Goal: Information Seeking & Learning: Learn about a topic

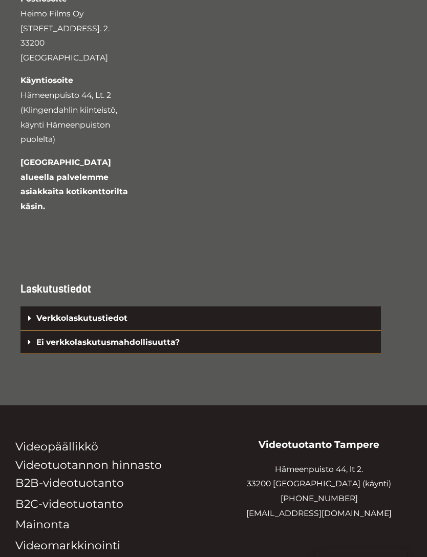
scroll to position [2707, 0]
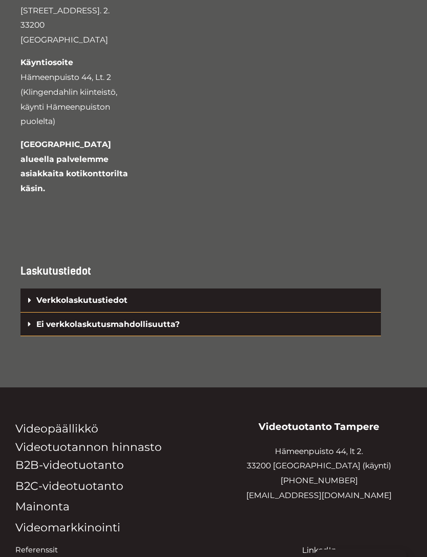
click at [140, 440] on link "Videotuotannon hinnasto" at bounding box center [88, 446] width 146 height 13
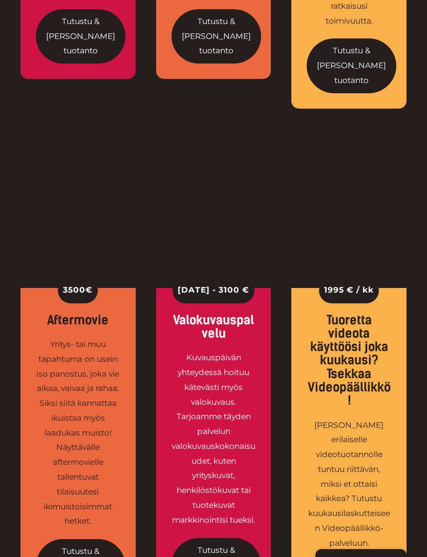
scroll to position [1794, 0]
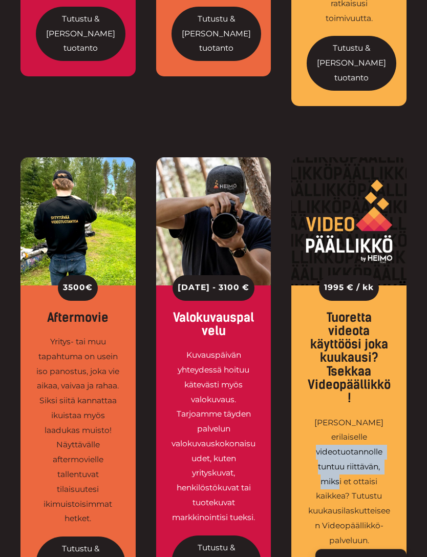
click at [414, 310] on div "3500 € Aftermovie Yritys- tai muu tapahtuma on usein iso panostus, joka vie aik…" at bounding box center [213, 411] width 427 height 507
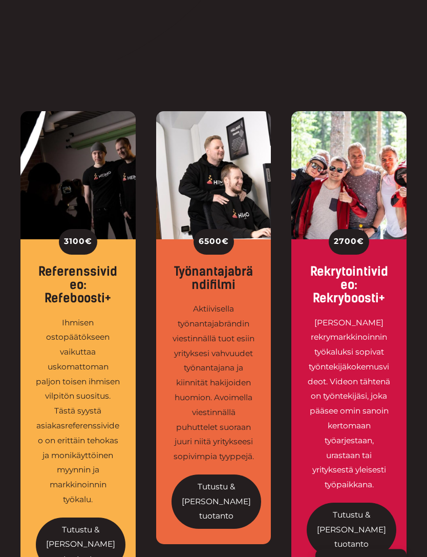
scroll to position [0, 0]
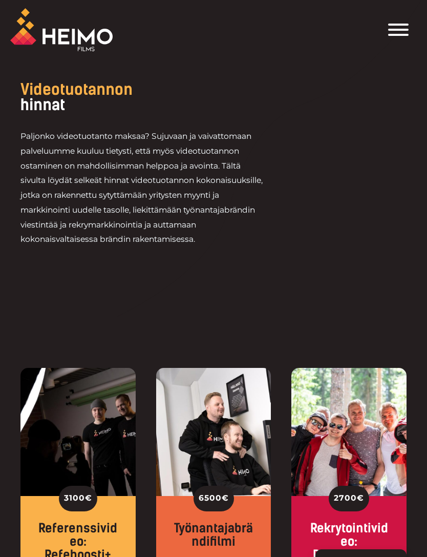
click at [399, 31] on span "Toggle Menu" at bounding box center [398, 30] width 20 height 12
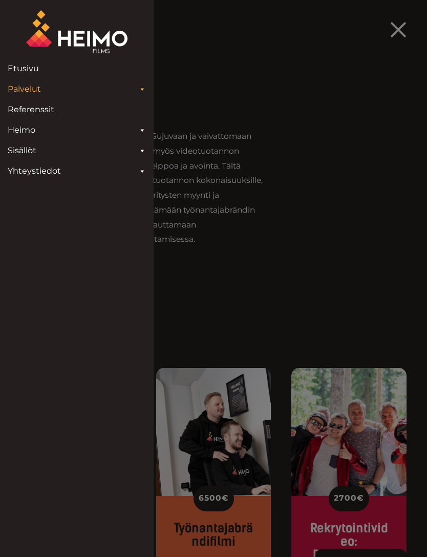
click at [24, 108] on link "Referenssit" at bounding box center [77, 109] width 149 height 20
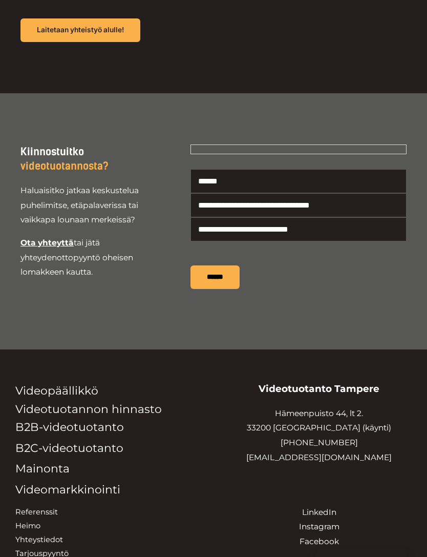
scroll to position [2384, 0]
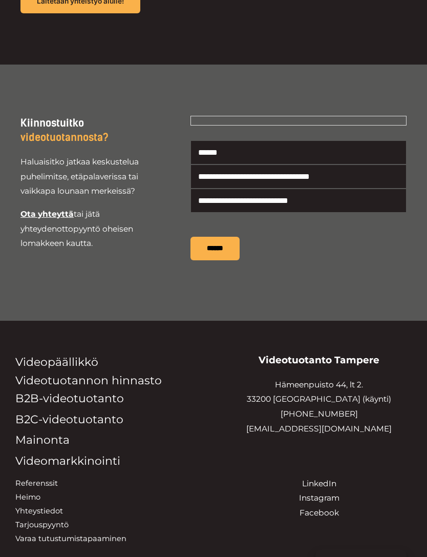
click at [35, 433] on link "Mainonta" at bounding box center [42, 439] width 54 height 13
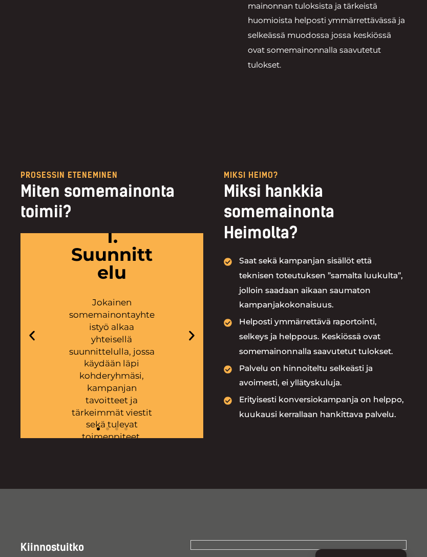
scroll to position [1631, 0]
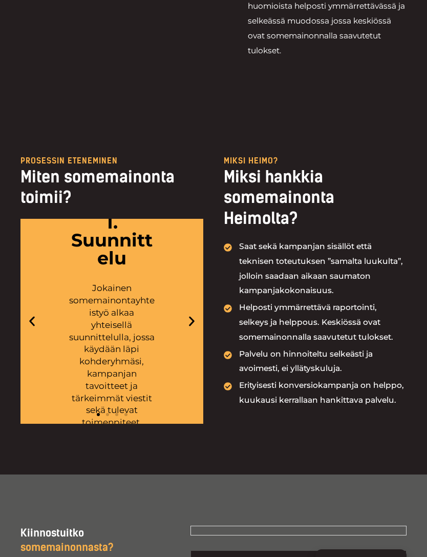
click at [34, 314] on icon "Previous slide" at bounding box center [32, 320] width 13 height 13
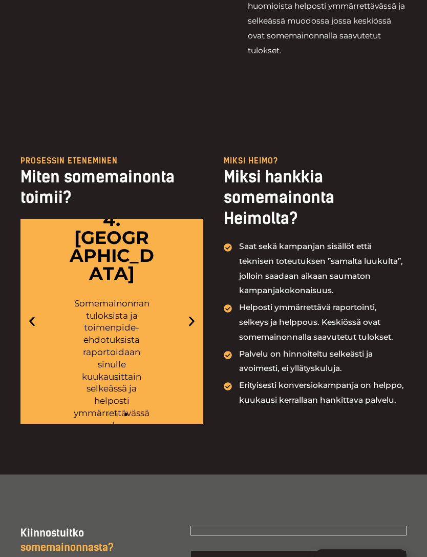
click at [29, 314] on icon "Previous slide" at bounding box center [32, 320] width 13 height 13
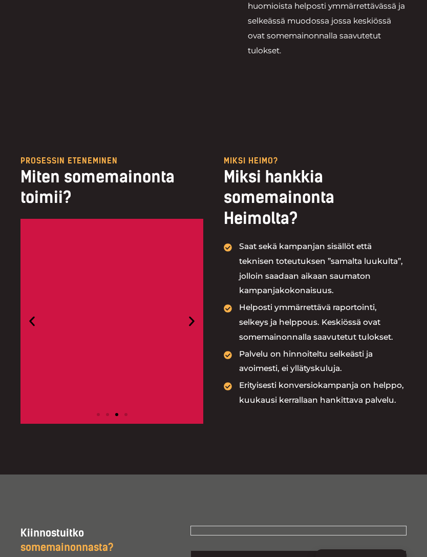
click at [28, 314] on icon "Previous slide" at bounding box center [32, 320] width 13 height 13
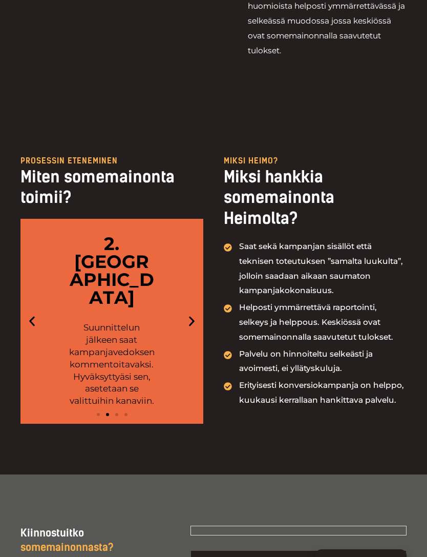
click at [189, 316] on icon "Next slide" at bounding box center [192, 321] width 6 height 10
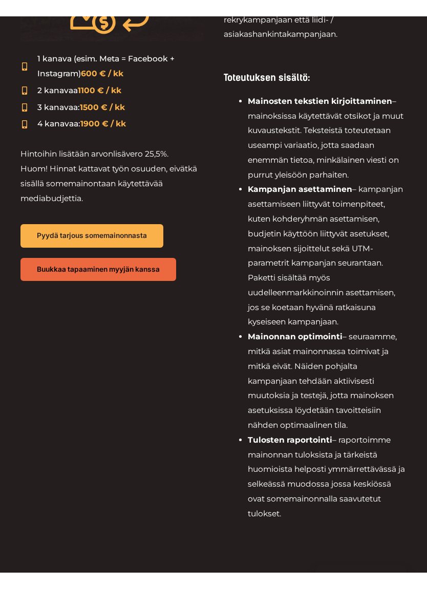
scroll to position [0, 0]
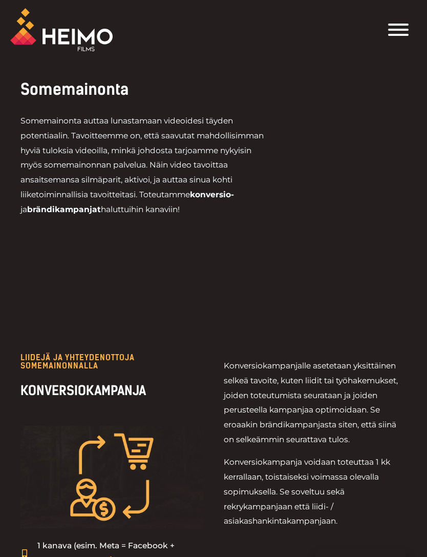
click at [399, 26] on span "Toggle Menu" at bounding box center [398, 25] width 20 height 2
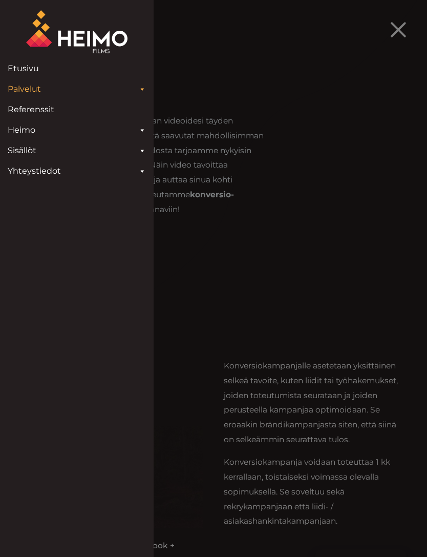
click at [17, 148] on link "Sisällöt" at bounding box center [77, 150] width 149 height 20
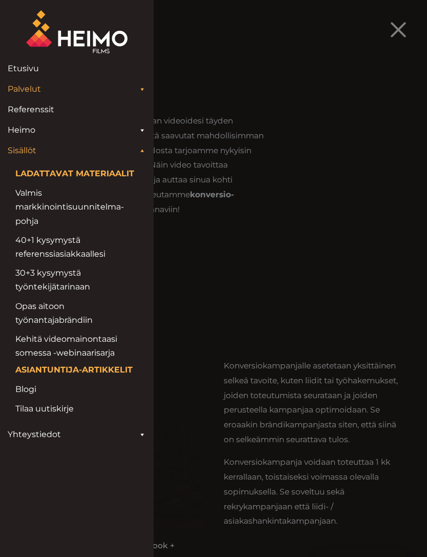
click at [37, 132] on link "Heimo" at bounding box center [77, 130] width 149 height 20
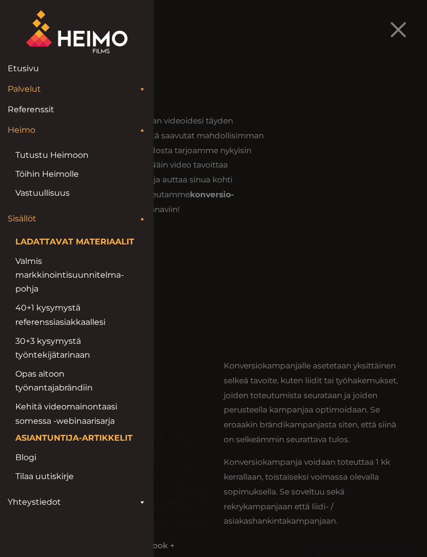
click at [34, 174] on link "Töihin Heimolle" at bounding box center [76, 174] width 123 height 14
click at [6, 97] on link "Palvelut" at bounding box center [77, 89] width 149 height 20
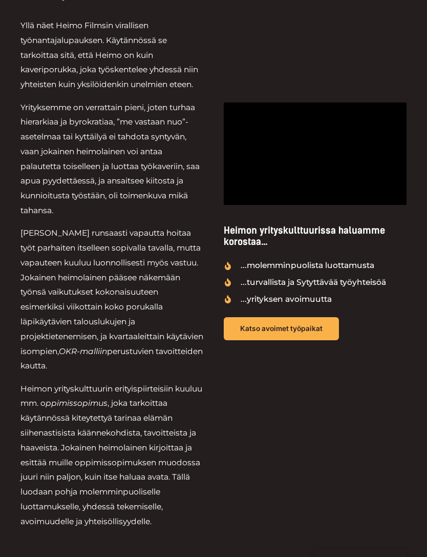
scroll to position [452, 0]
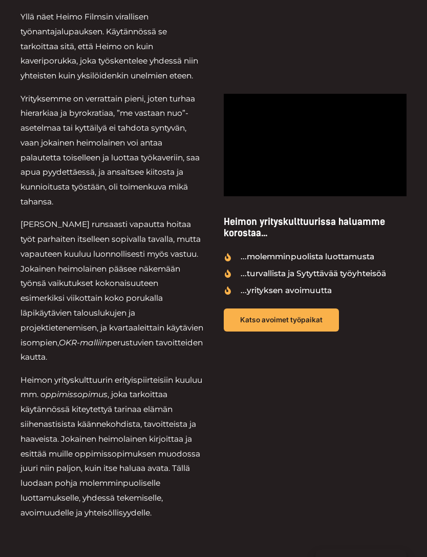
click at [339, 308] on link "Katso avoimet työpaikat" at bounding box center [281, 320] width 115 height 24
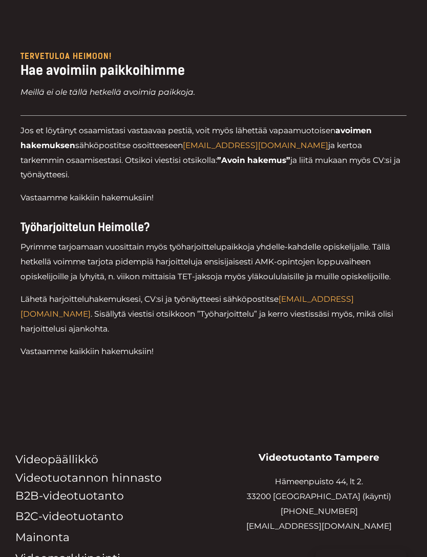
scroll to position [3448, 0]
